Goal: Task Accomplishment & Management: Manage account settings

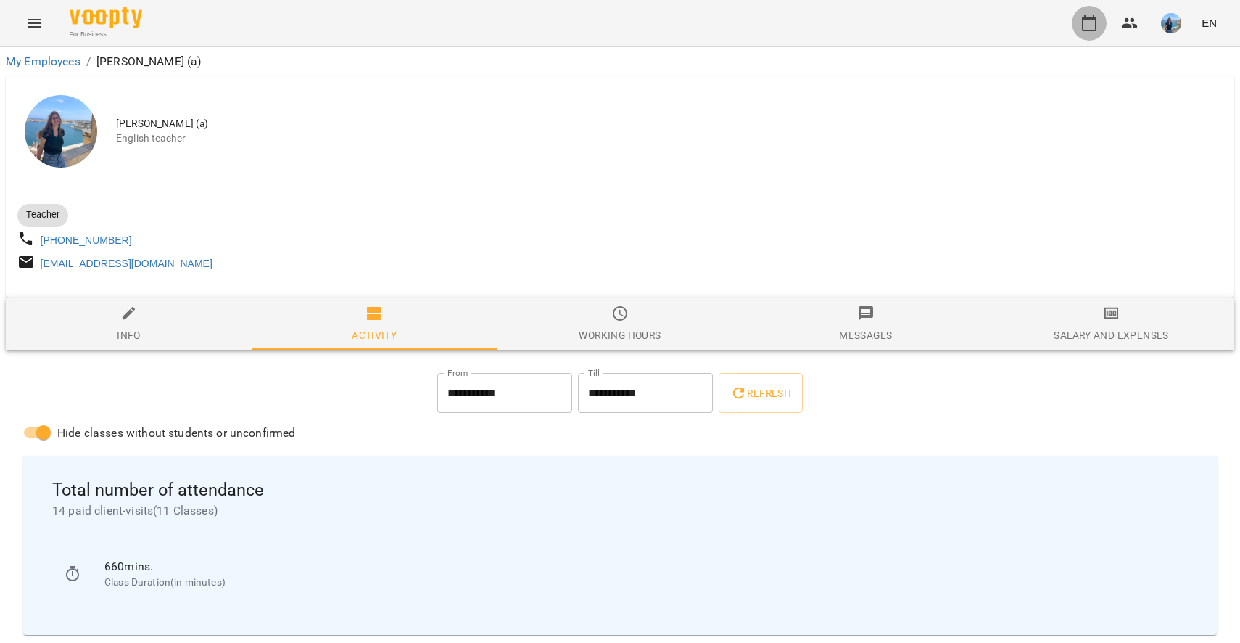
click at [1086, 27] on icon "button" at bounding box center [1089, 23] width 17 height 17
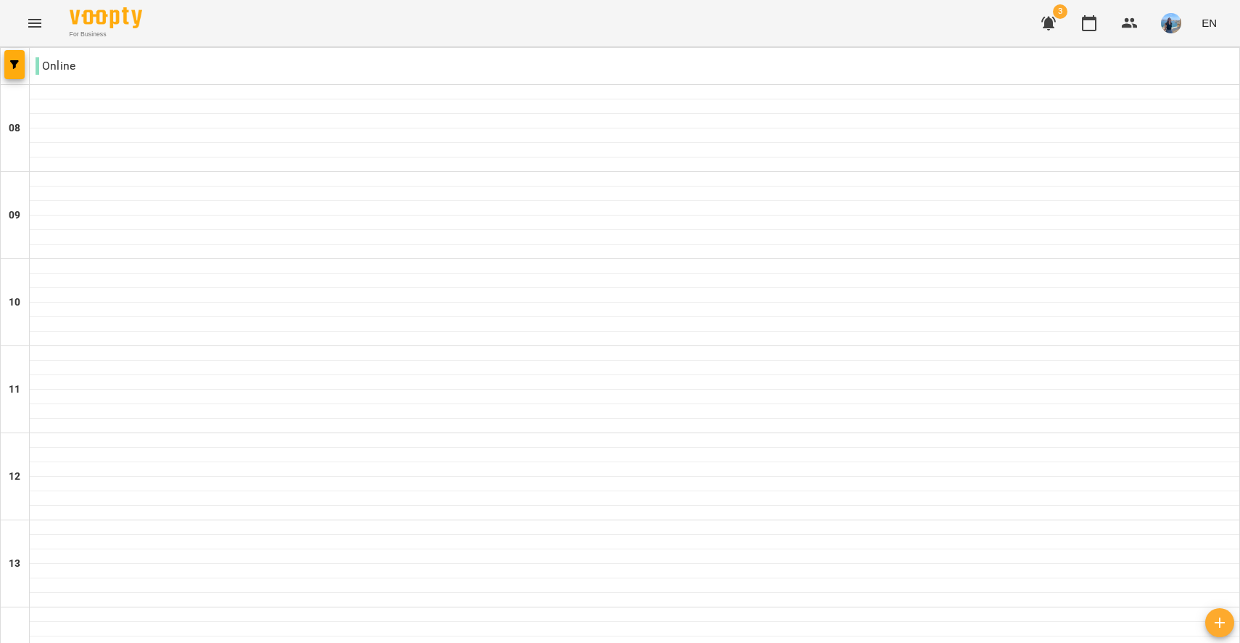
scroll to position [453, 0]
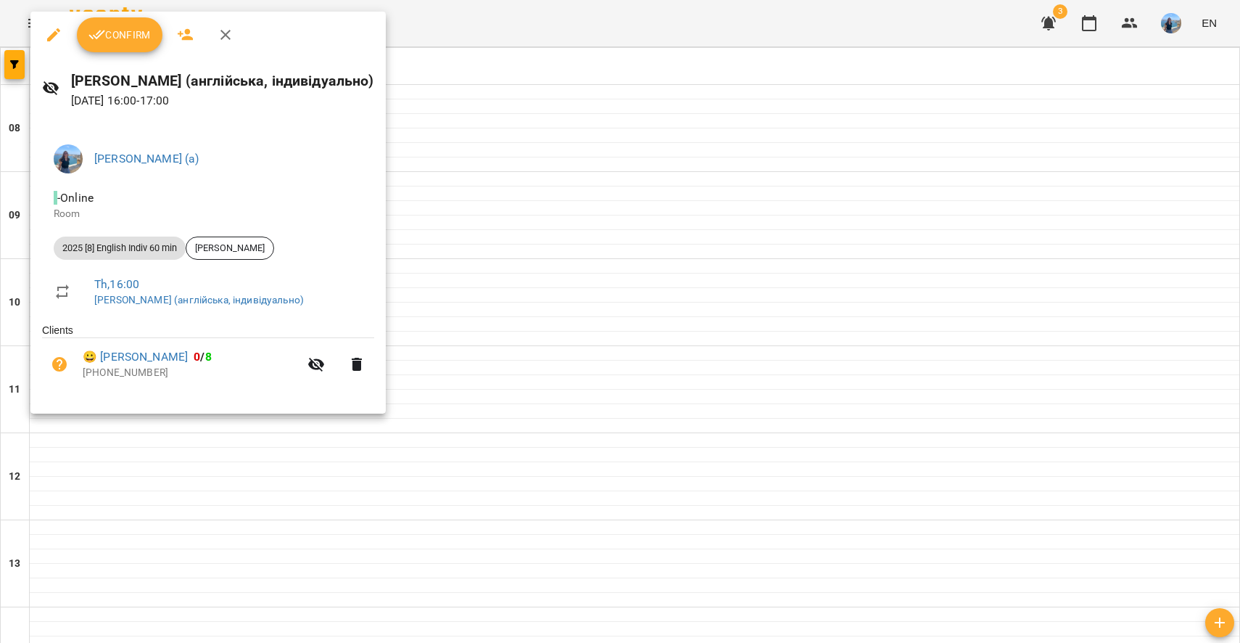
click at [554, 287] on div at bounding box center [620, 321] width 1240 height 643
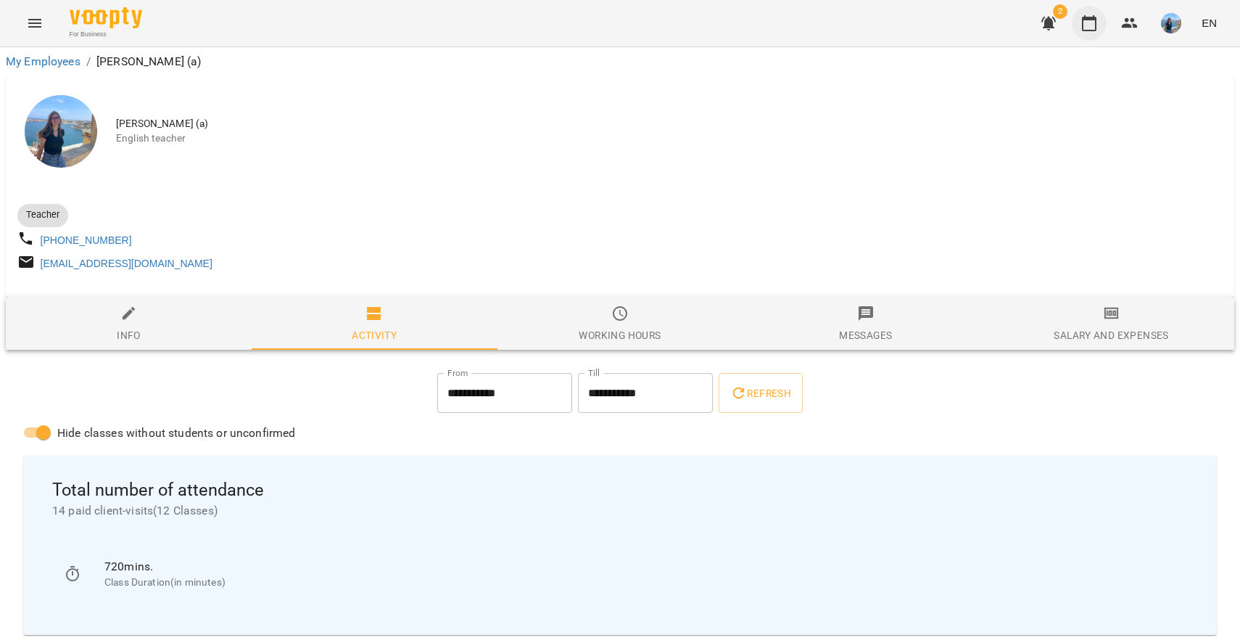
click at [1093, 33] on button "button" at bounding box center [1089, 23] width 35 height 35
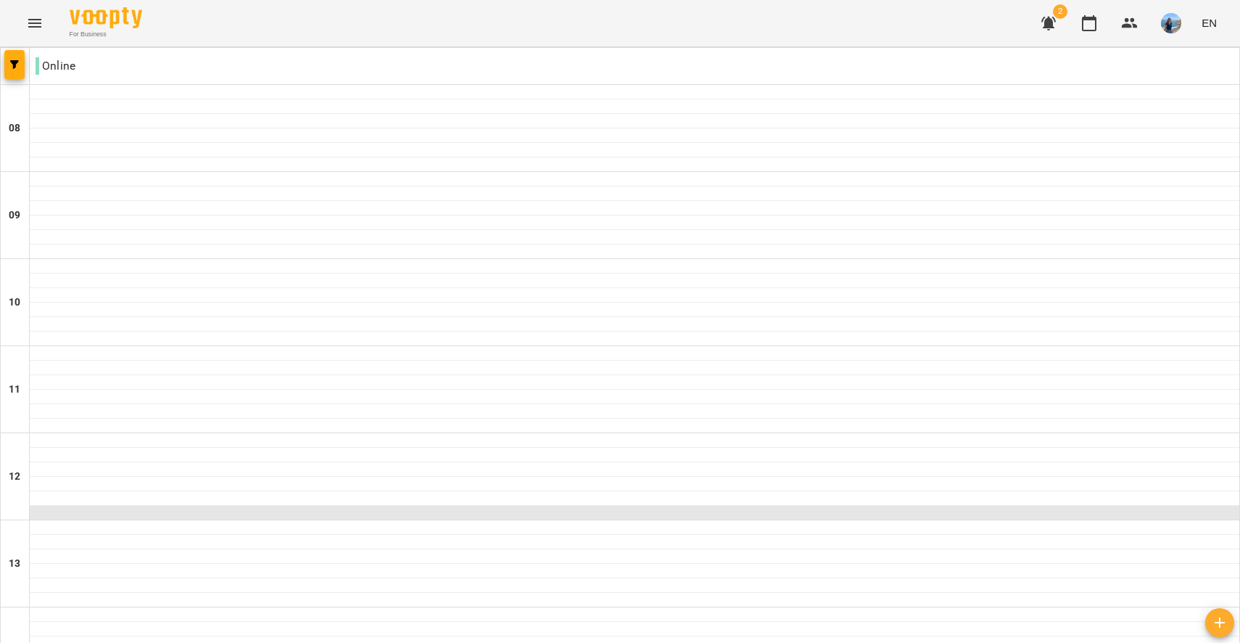
scroll to position [573, 0]
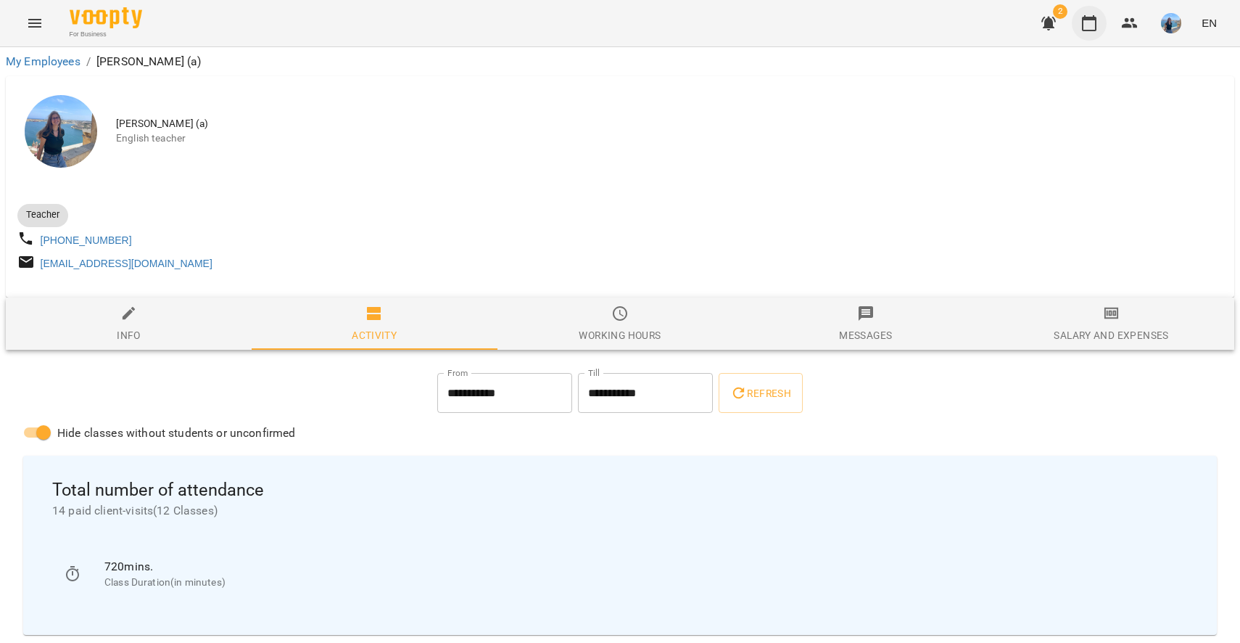
click at [1084, 20] on icon "button" at bounding box center [1089, 23] width 15 height 16
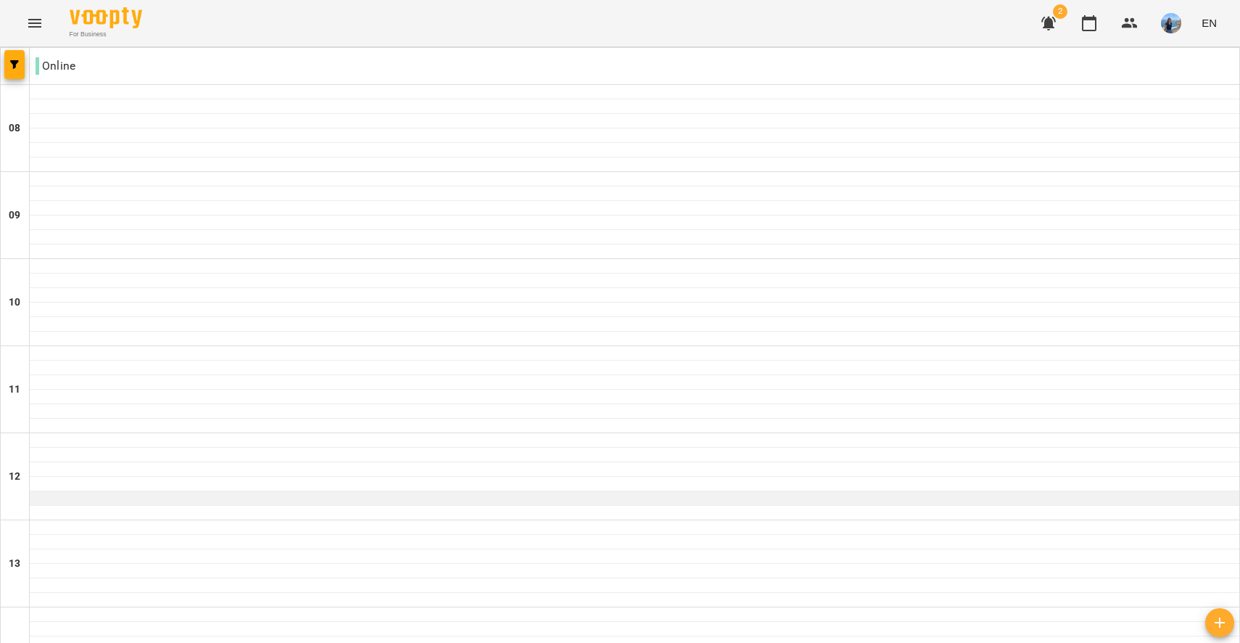
scroll to position [463, 0]
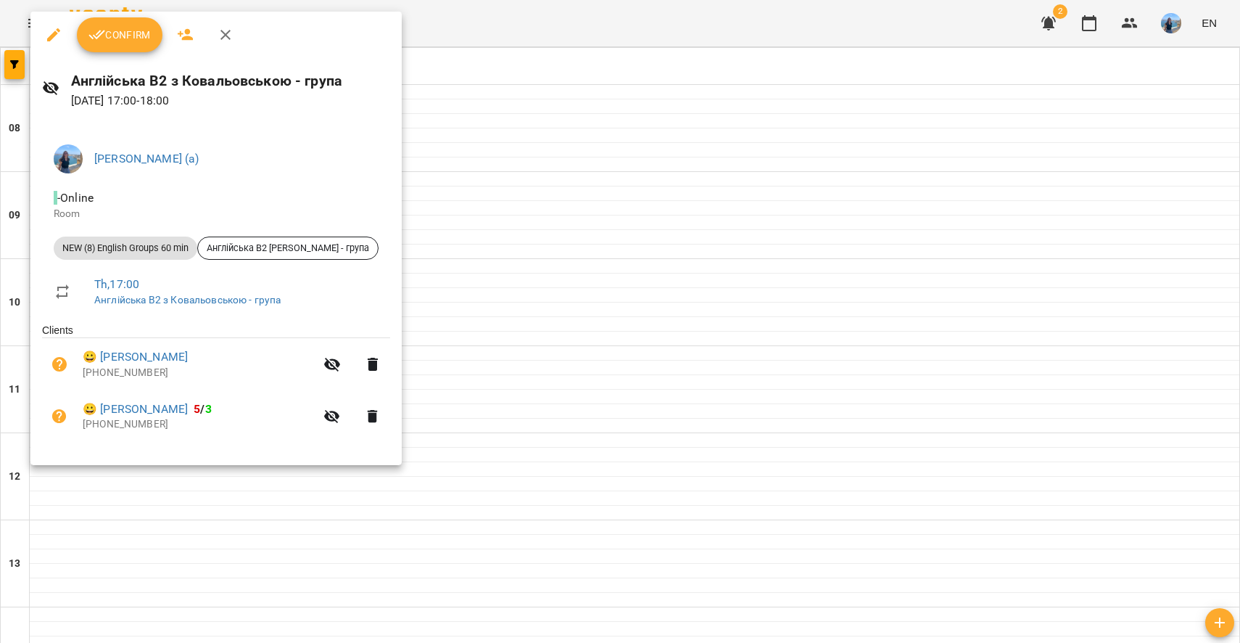
click at [118, 44] on button "Confirm" at bounding box center [120, 34] width 86 height 35
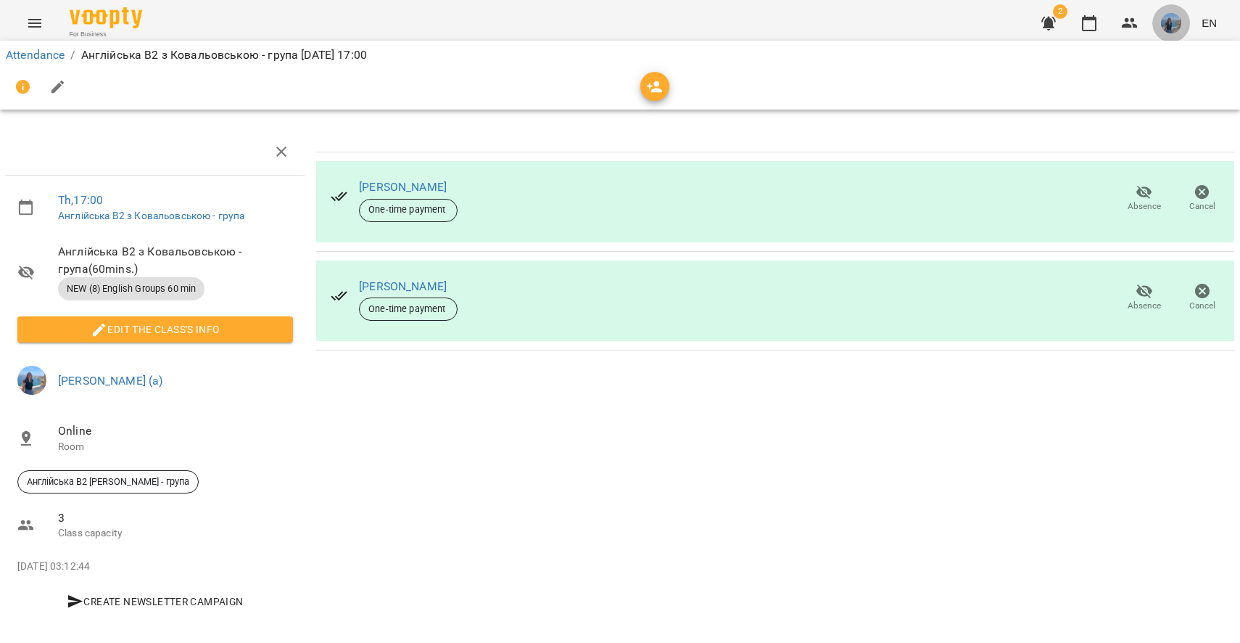
click at [1171, 26] on img "button" at bounding box center [1171, 23] width 20 height 20
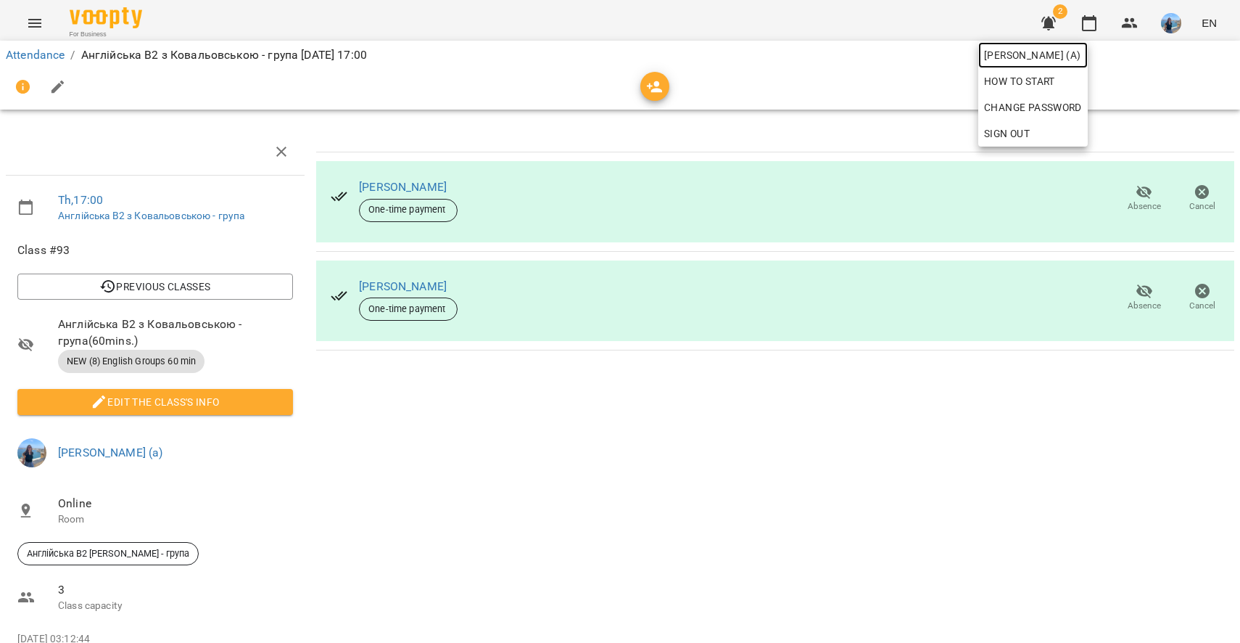
click at [1033, 53] on span "[PERSON_NAME] (а)" at bounding box center [1033, 54] width 98 height 17
